Goal: Information Seeking & Learning: Find specific fact

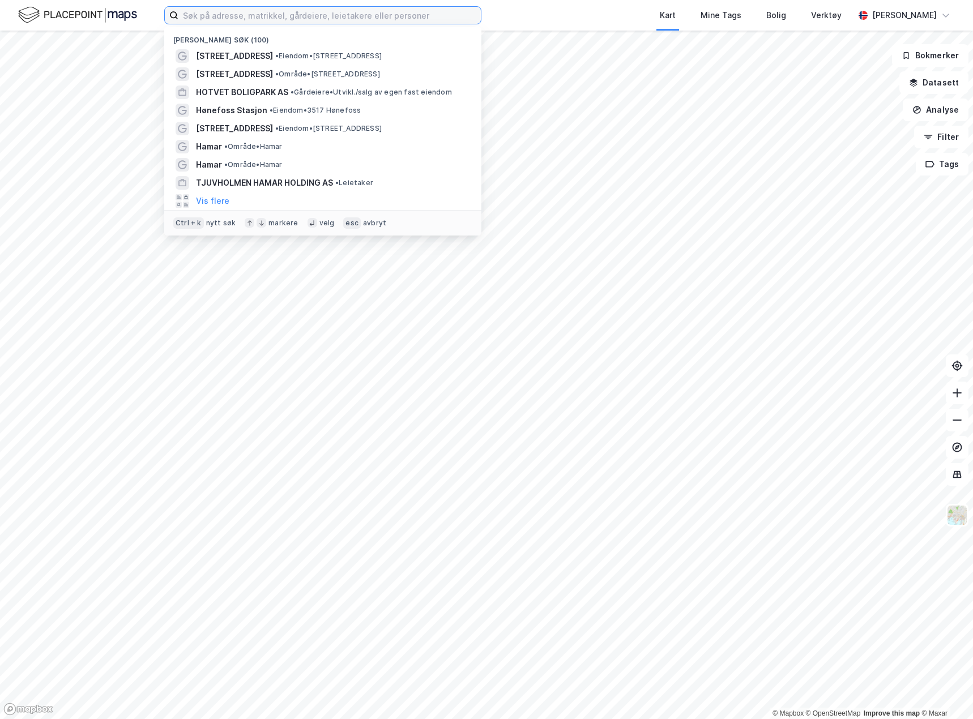
click at [259, 14] on input at bounding box center [329, 15] width 302 height 17
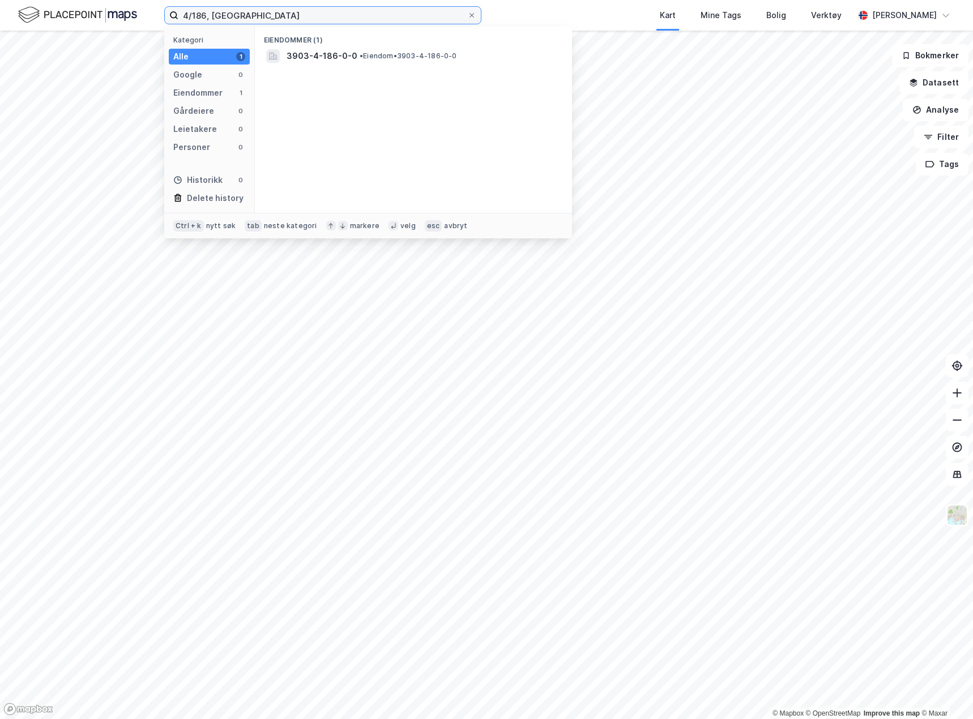
type input "4/186, [GEOGRAPHIC_DATA]"
click at [451, 58] on span "• Eiendom • 3903-4-186-0-0" at bounding box center [408, 56] width 97 height 9
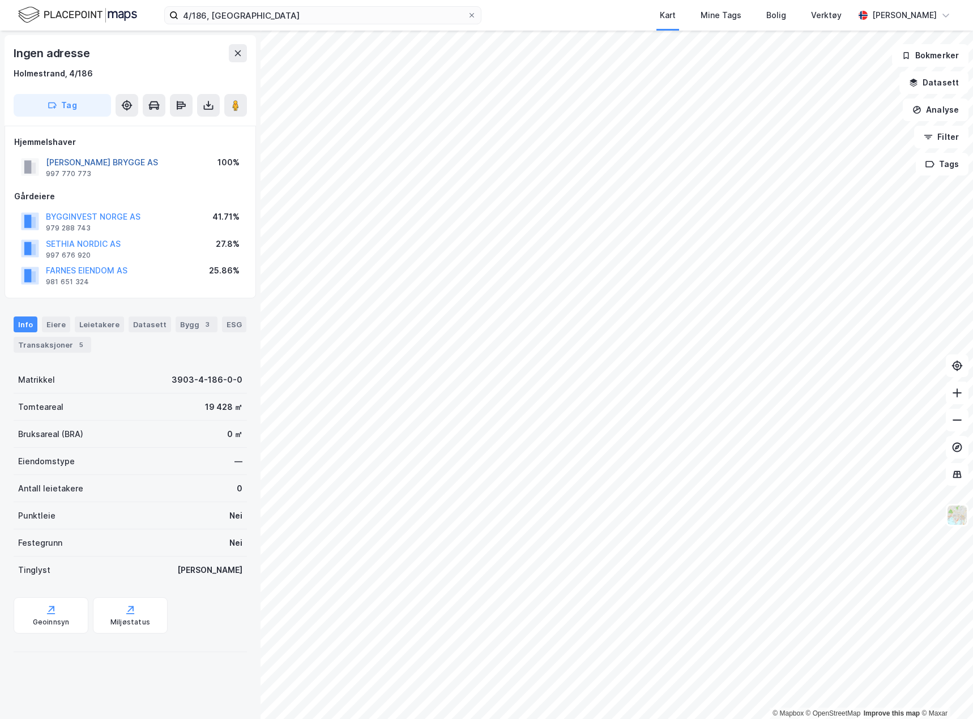
click at [0, 0] on button "[PERSON_NAME] BRYGGE AS" at bounding box center [0, 0] width 0 height 0
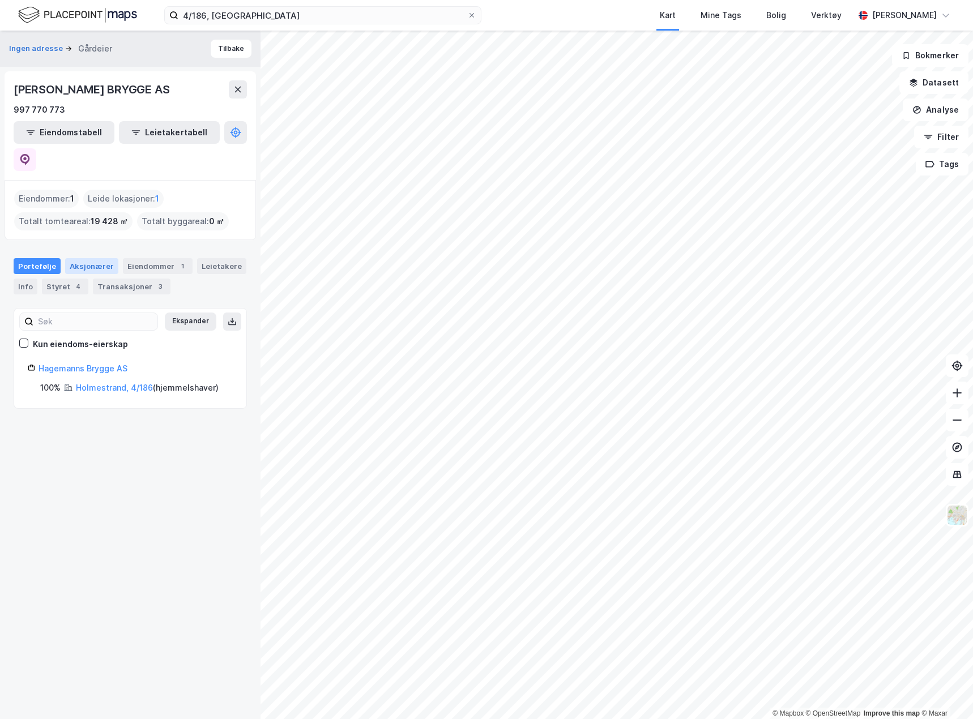
click at [89, 258] on div "Aksjonærer" at bounding box center [91, 266] width 53 height 16
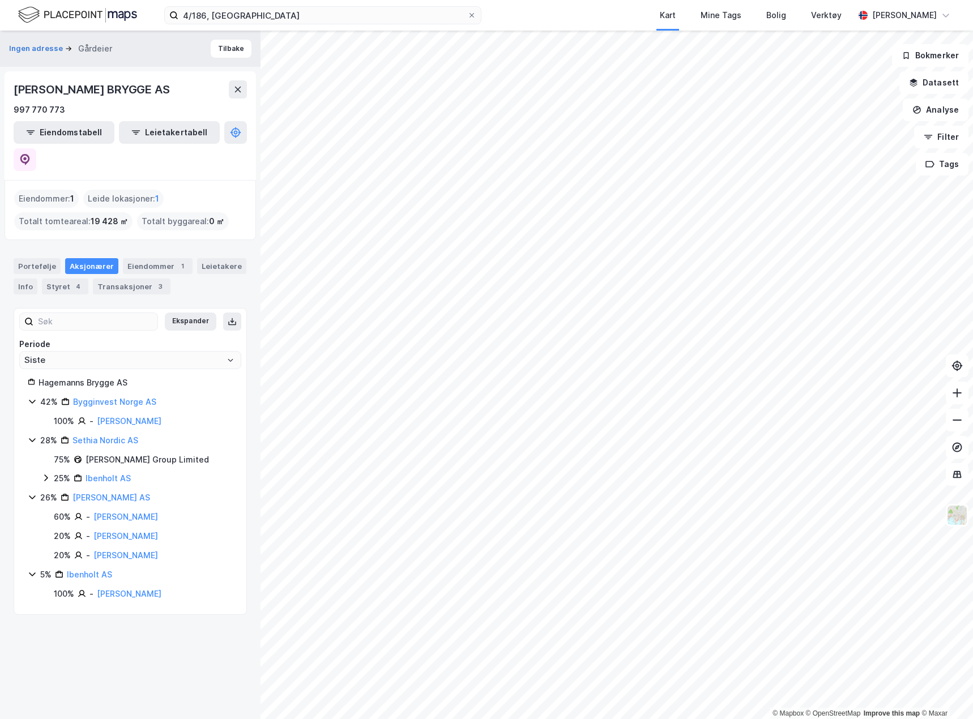
click at [52, 472] on div "25% Ibenholt AS" at bounding box center [136, 479] width 191 height 14
